Goal: Navigation & Orientation: Find specific page/section

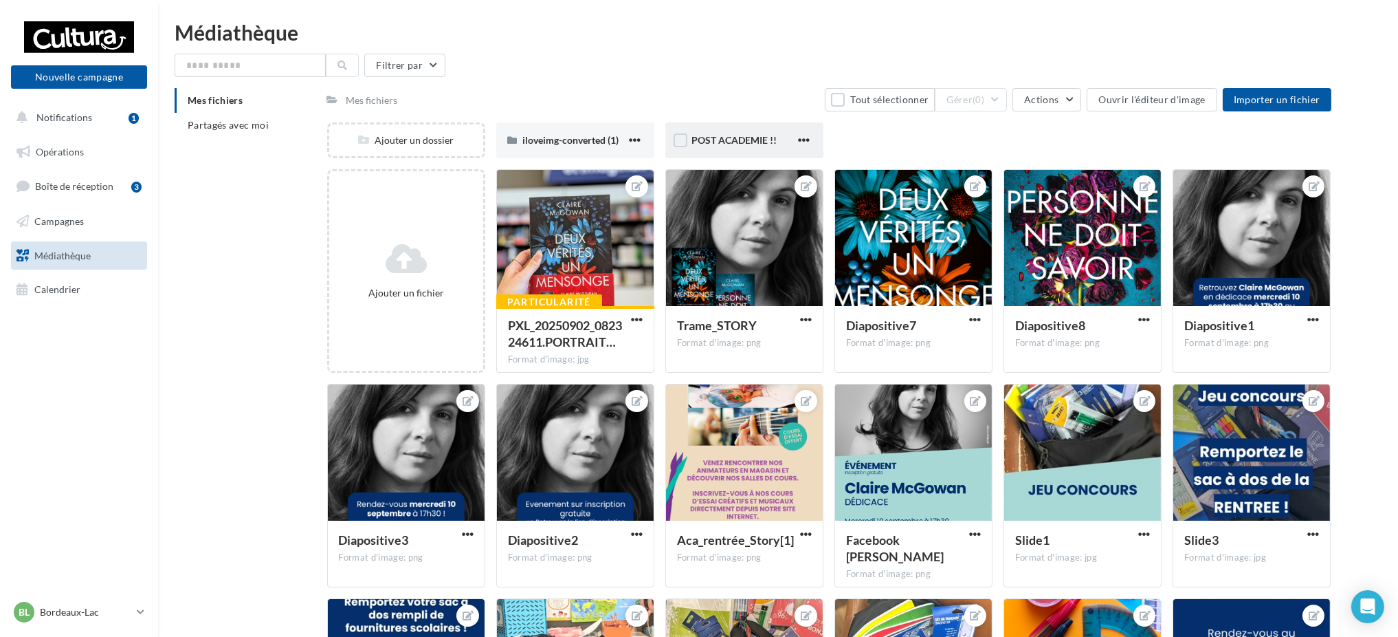
click at [741, 135] on span "POST ACADEMIE !!" at bounding box center [734, 140] width 85 height 12
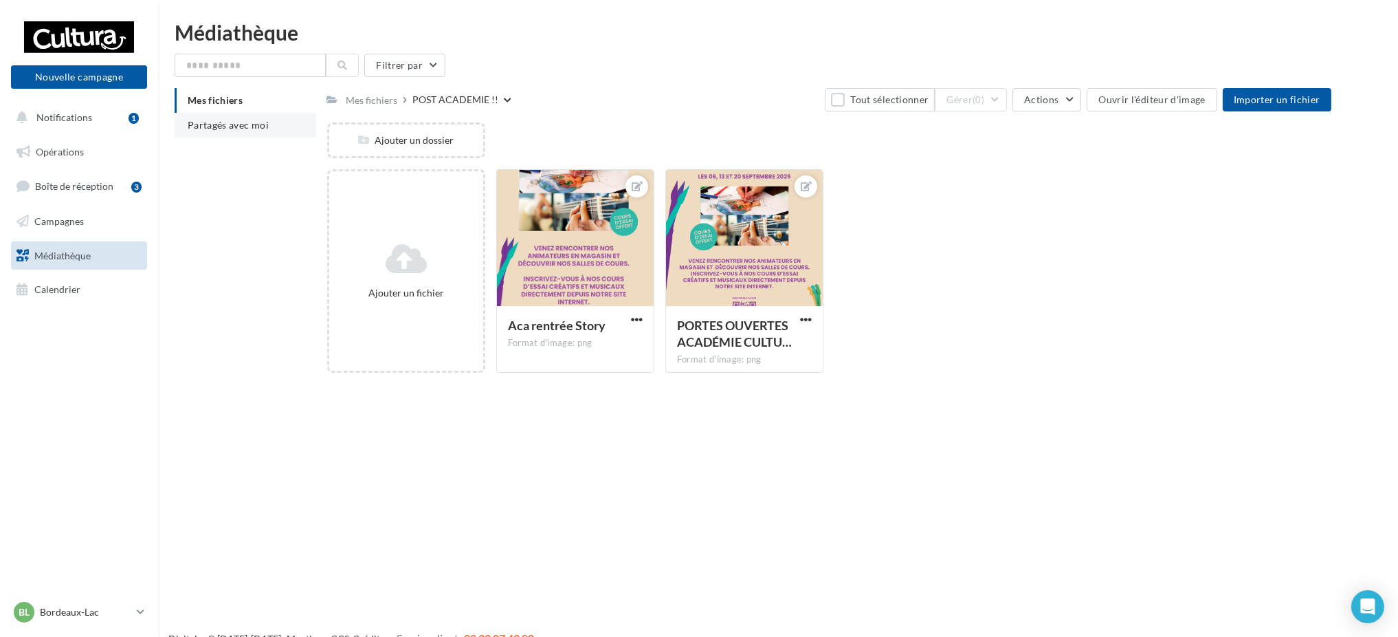
click at [236, 122] on span "Partagés avec moi" at bounding box center [228, 125] width 81 height 12
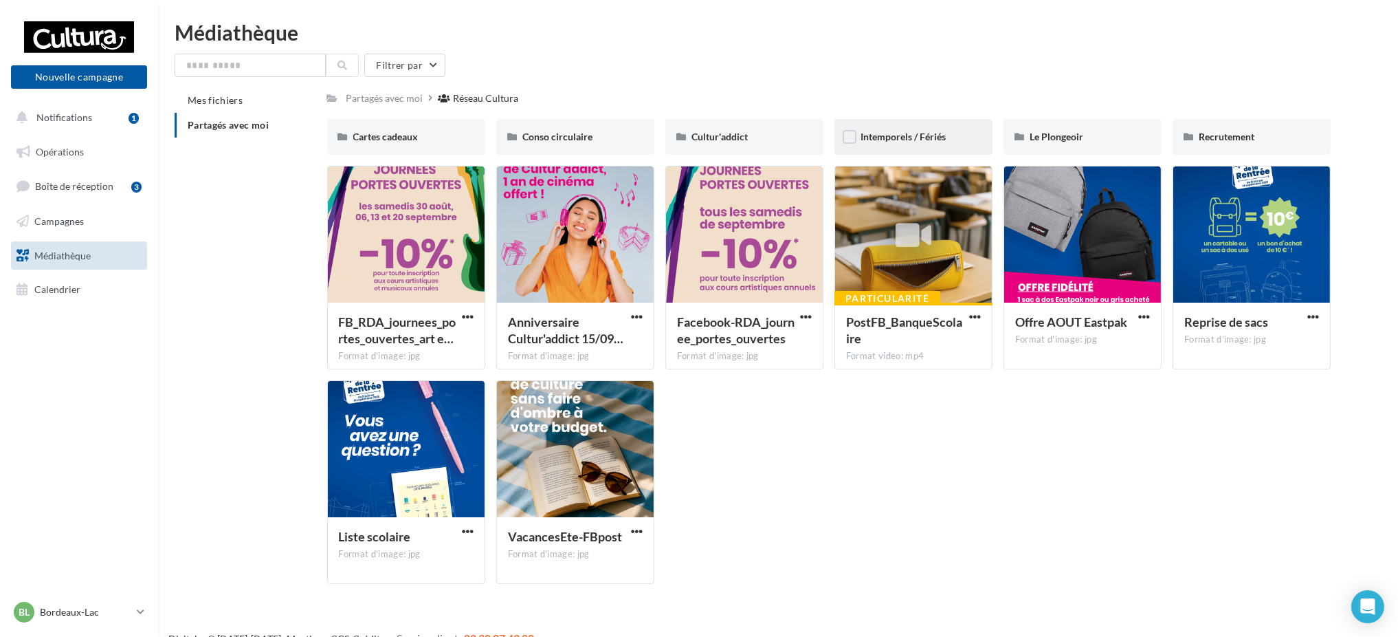
click at [893, 144] on div "Intemporels / Fériés" at bounding box center [914, 137] width 158 height 36
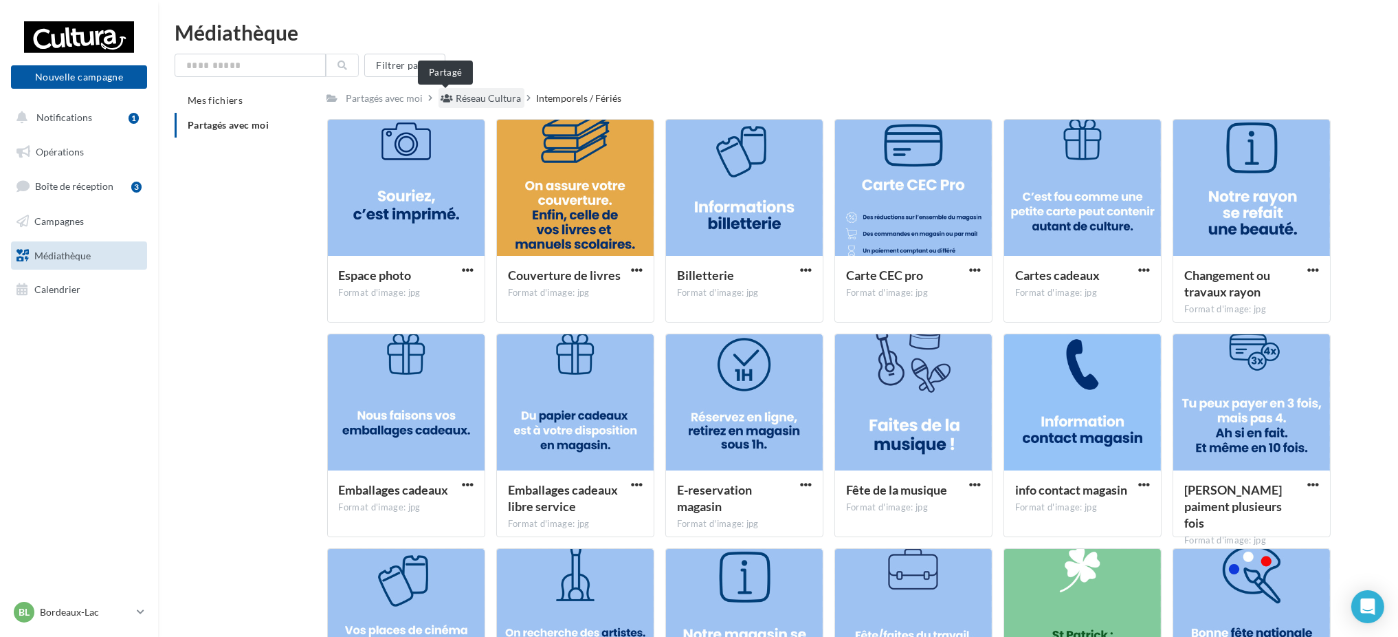
click at [469, 99] on div "Réseau Cultura" at bounding box center [488, 98] width 65 height 14
